Goal: Find specific page/section: Find specific page/section

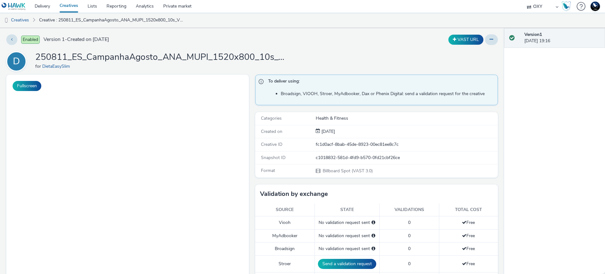
select select "1d1085ae-99c9-479d-9fdd-995ae8fc0774"
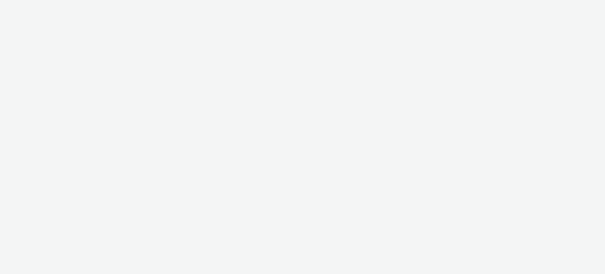
select select "1d1085ae-99c9-479d-9fdd-995ae8fc0774"
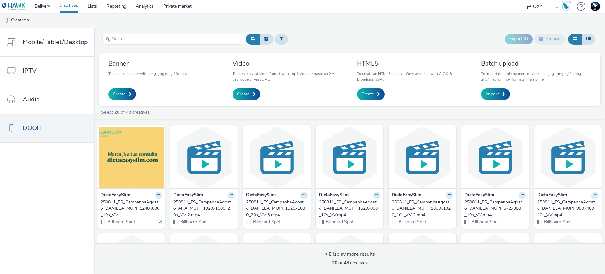
select select "1d1085ae-99c9-479d-9fdd-995ae8fc0774"
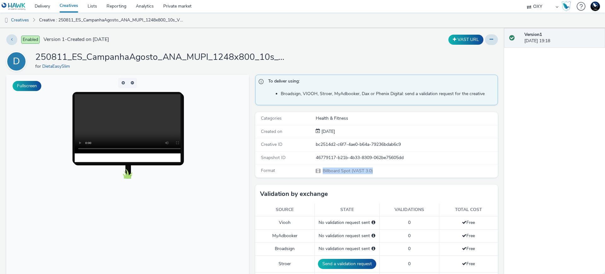
click at [539, 11] on select "75 Media A8 Media Group ABI Media Abkom AB Abovo Ace & [PERSON_NAME] Ad-on Medi…" at bounding box center [543, 6] width 38 height 13
select select "56d0a833-3276-4dfd-90a4-247512fb7059"
click at [524, 0] on select "75 Media A8 Media Group ABI Media Abkom AB Abovo Ace & [PERSON_NAME] Ad-on Medi…" at bounding box center [543, 6] width 38 height 13
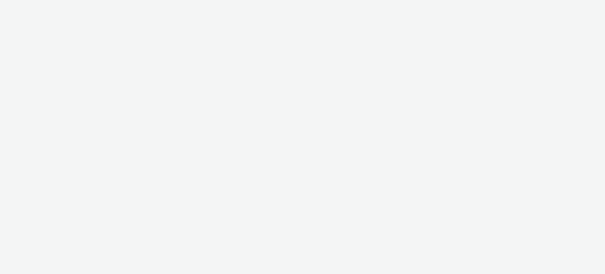
select select "56d0a833-3276-4dfd-90a4-247512fb7059"
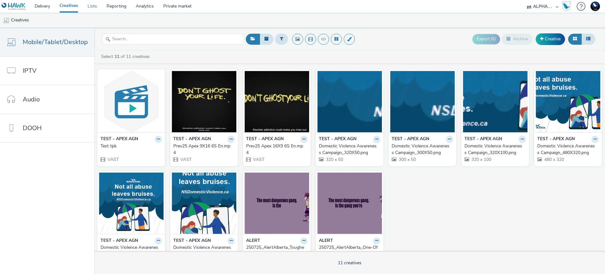
click at [99, 4] on link "Lists" at bounding box center [92, 6] width 19 height 13
